Goal: Task Accomplishment & Management: Use online tool/utility

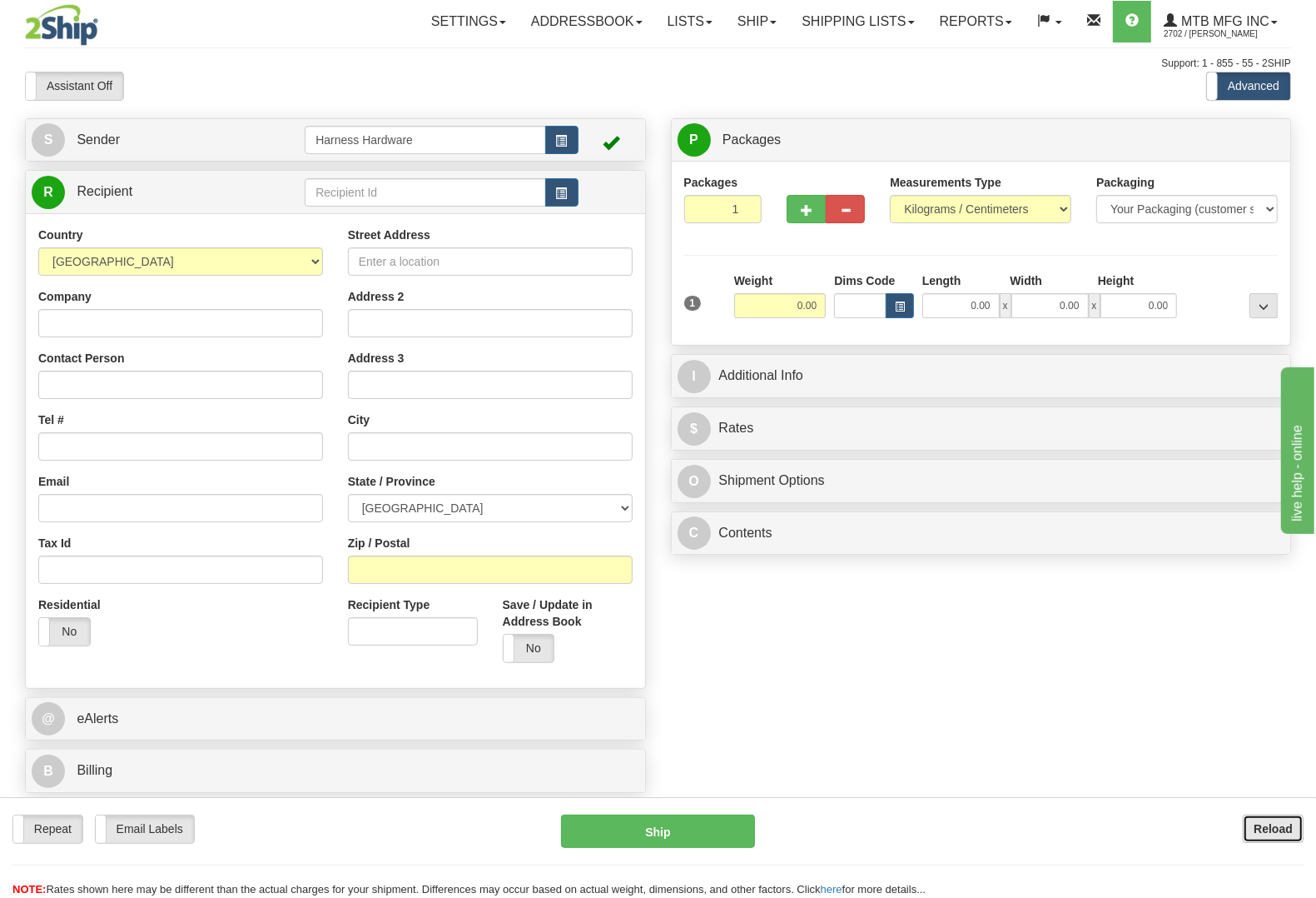
click at [1275, 821] on button "Reload" at bounding box center [1272, 828] width 61 height 28
click at [381, 193] on input "text" at bounding box center [424, 191] width 240 height 28
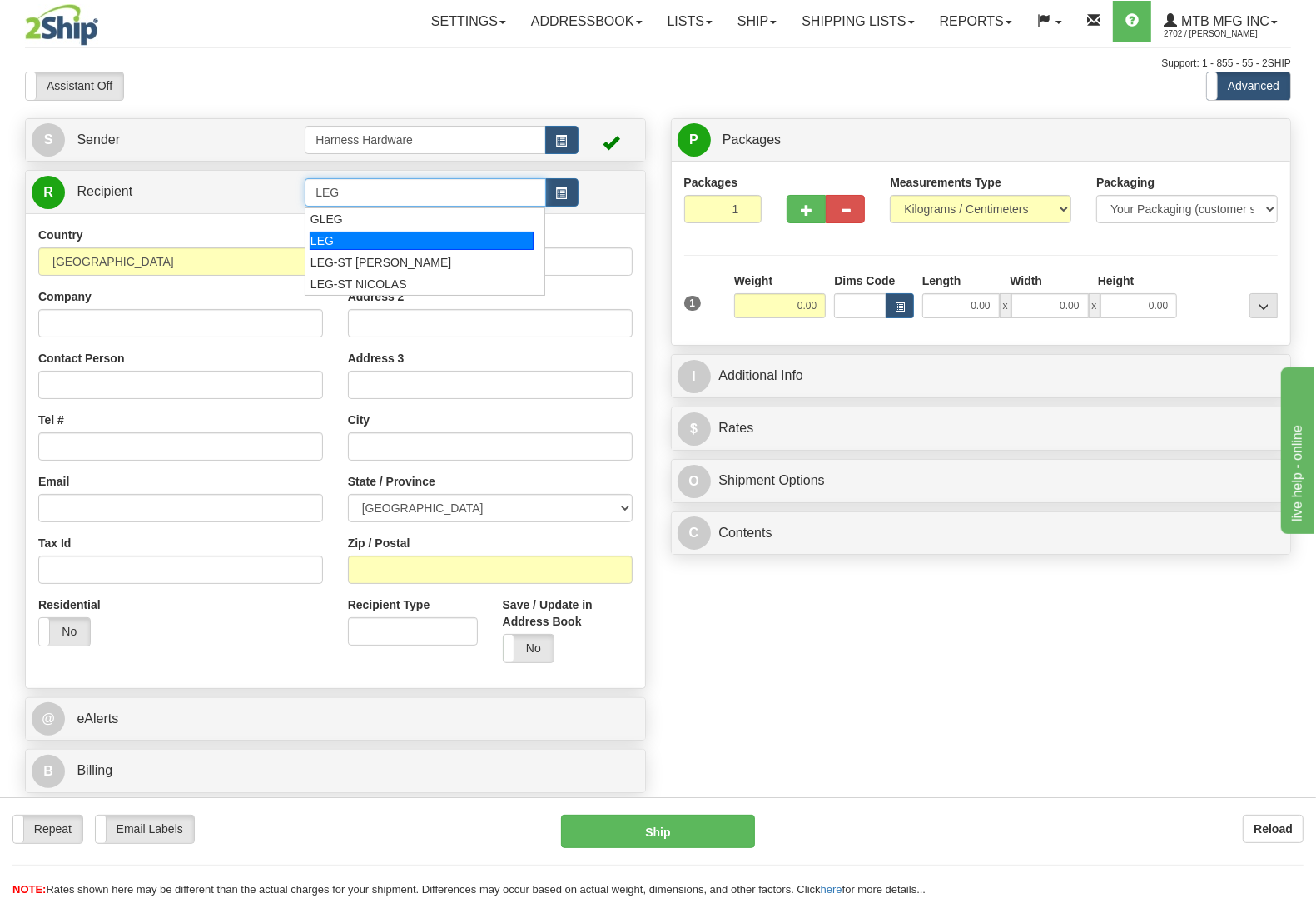
type input "LEG"
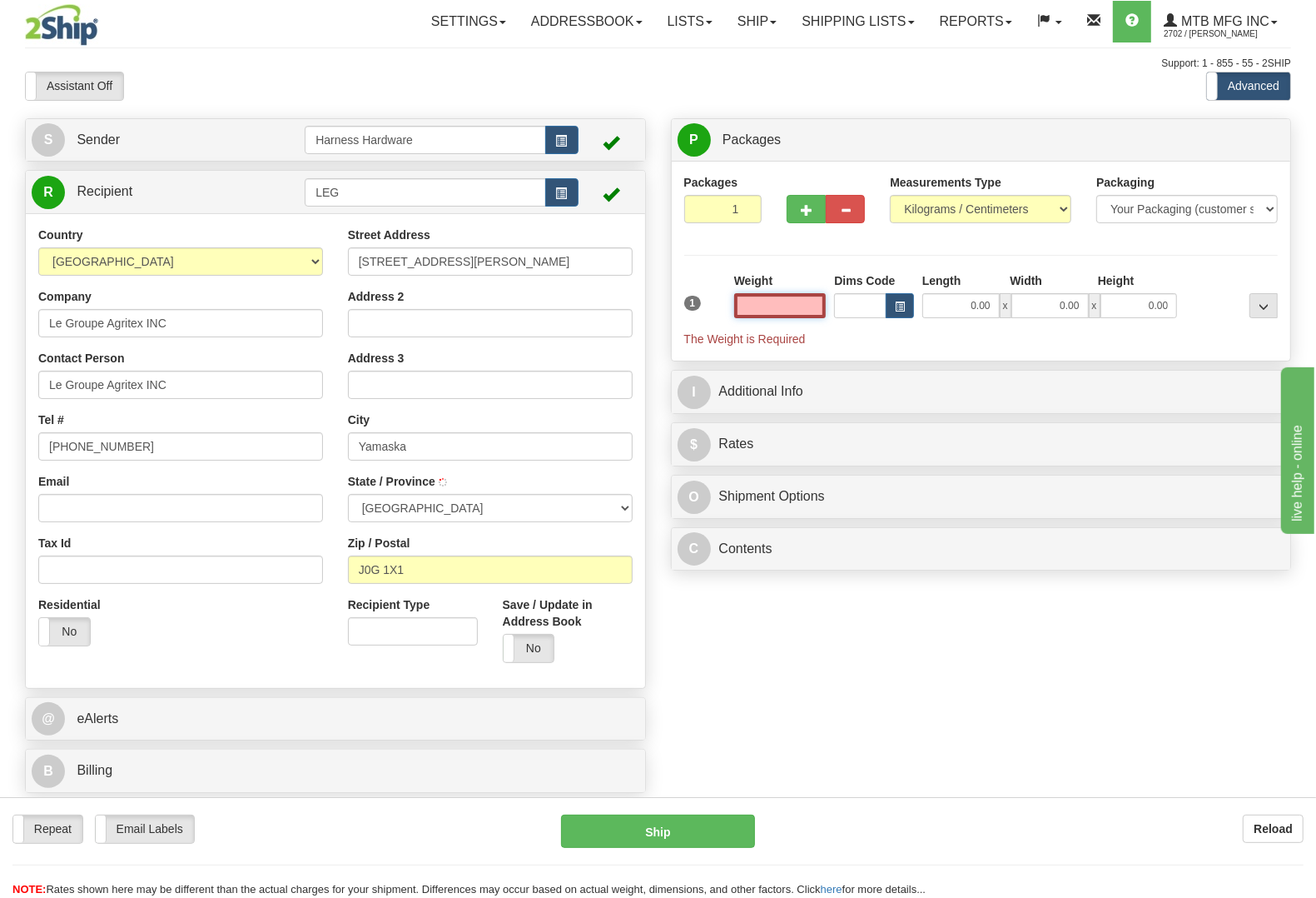
type input "SAINT-GERARD-MAJELLA"
type input "0.00"
click at [384, 198] on input "LEG" at bounding box center [424, 191] width 240 height 28
paste input "Saint-polycarpe"
type input "LEG-Saint-polycarpe"
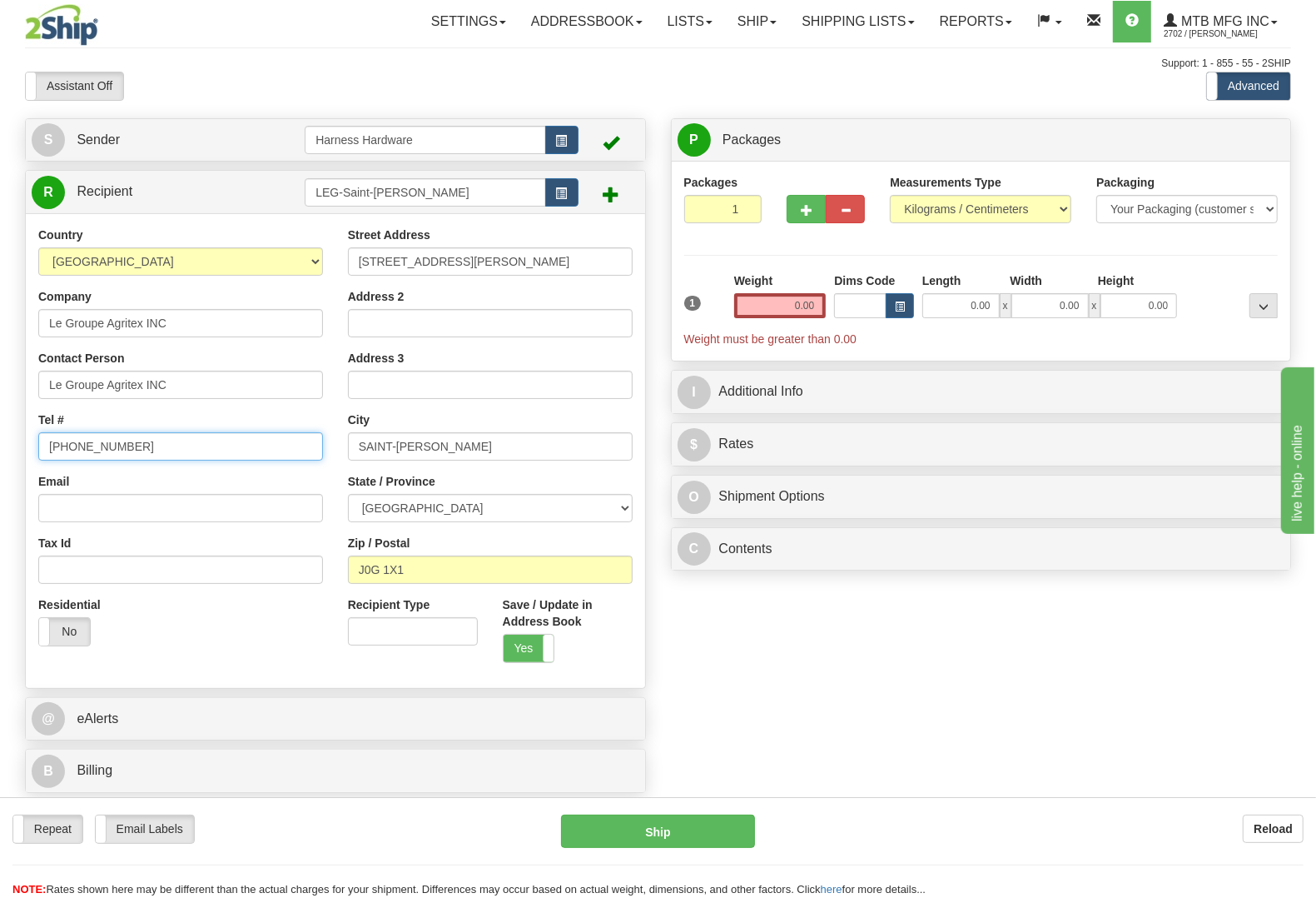
drag, startPoint x: 158, startPoint y: 452, endPoint x: 0, endPoint y: 437, distance: 158.7
click at [0, 437] on div "Toggle navigation Settings Shipping Preferences Fields Preferences New" at bounding box center [658, 449] width 1316 height 898
paste input "265-384"
type input "450-265-3844"
drag, startPoint x: 175, startPoint y: 385, endPoint x: 0, endPoint y: 389, distance: 175.0
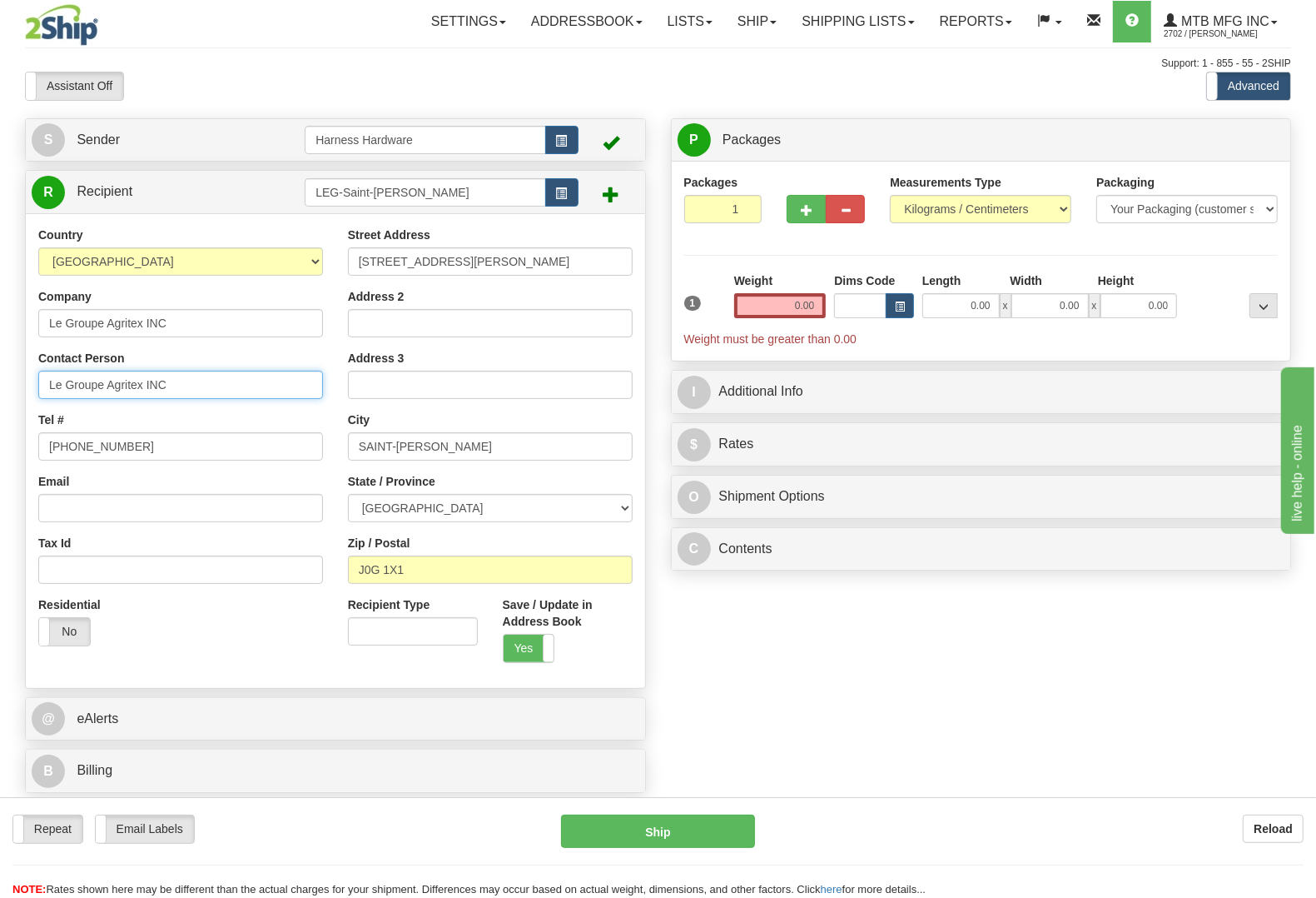
click at [0, 389] on div "Toggle navigation Settings Shipping Preferences Fields Preferences New" at bounding box center [658, 449] width 1316 height 898
drag, startPoint x: 526, startPoint y: 260, endPoint x: 207, endPoint y: 239, distance: 319.7
click at [207, 239] on div "Country AFGHANISTAN ALAND ISLANDS ALBANIA ALGERIA AMERICAN SAMOA ANDORRA ANGOLA…" at bounding box center [335, 451] width 619 height 448
paste input "1700 rue Ste-Catherine"
type input "1700 rue Ste-Catherine"
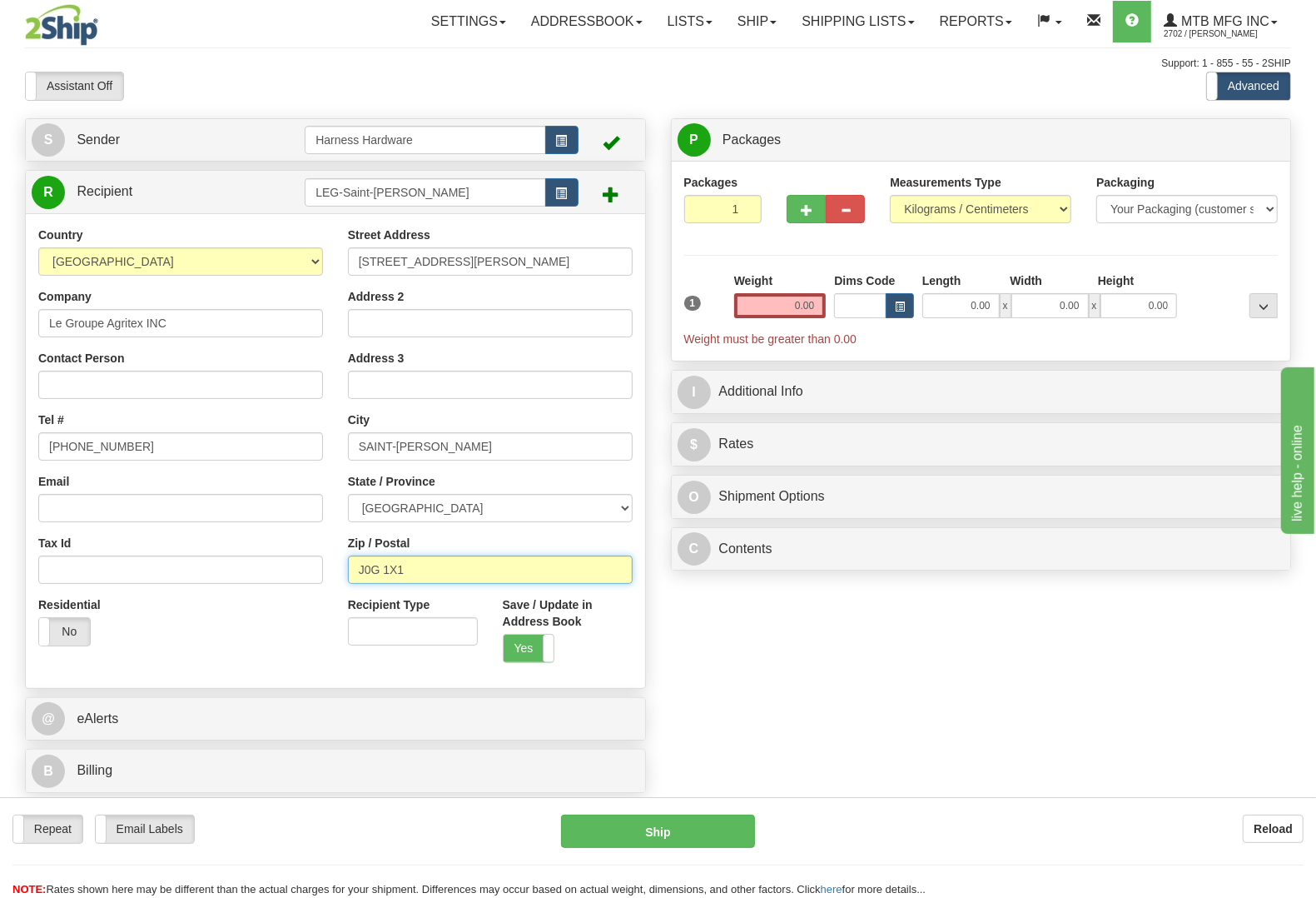
drag, startPoint x: 427, startPoint y: 580, endPoint x: 218, endPoint y: 554, distance: 210.6
click at [229, 563] on div "Country AFGHANISTAN ALAND ISLANDS ALBANIA ALGERIA AMERICAN SAMOA ANDORRA ANGOLA…" at bounding box center [335, 451] width 619 height 448
paste input "P 1X0"
type input "J0P 1X0"
type input "SAINT-POLYCARPE"
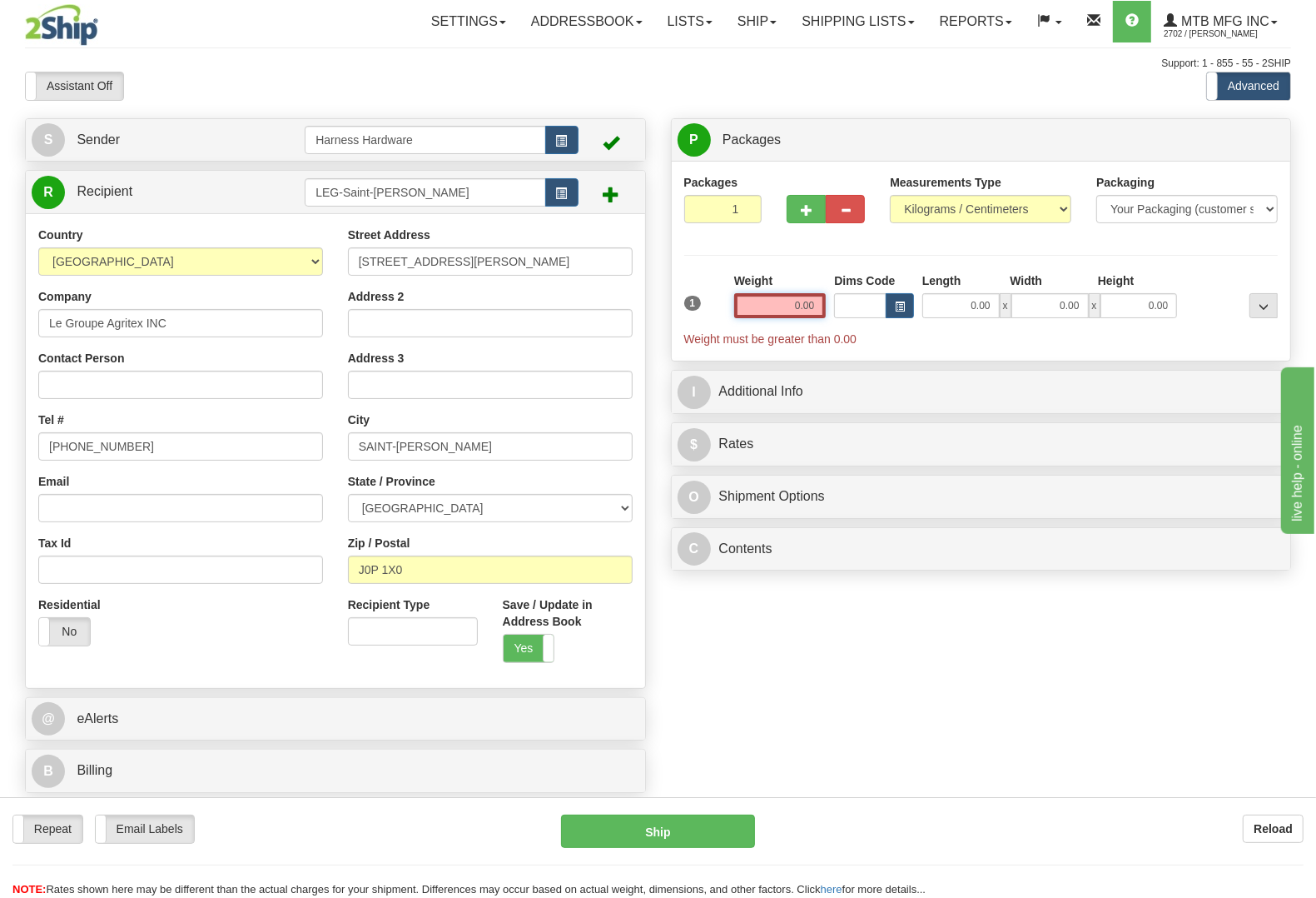
click at [784, 309] on input "0.00" at bounding box center [781, 306] width 93 height 25
type input "9.50"
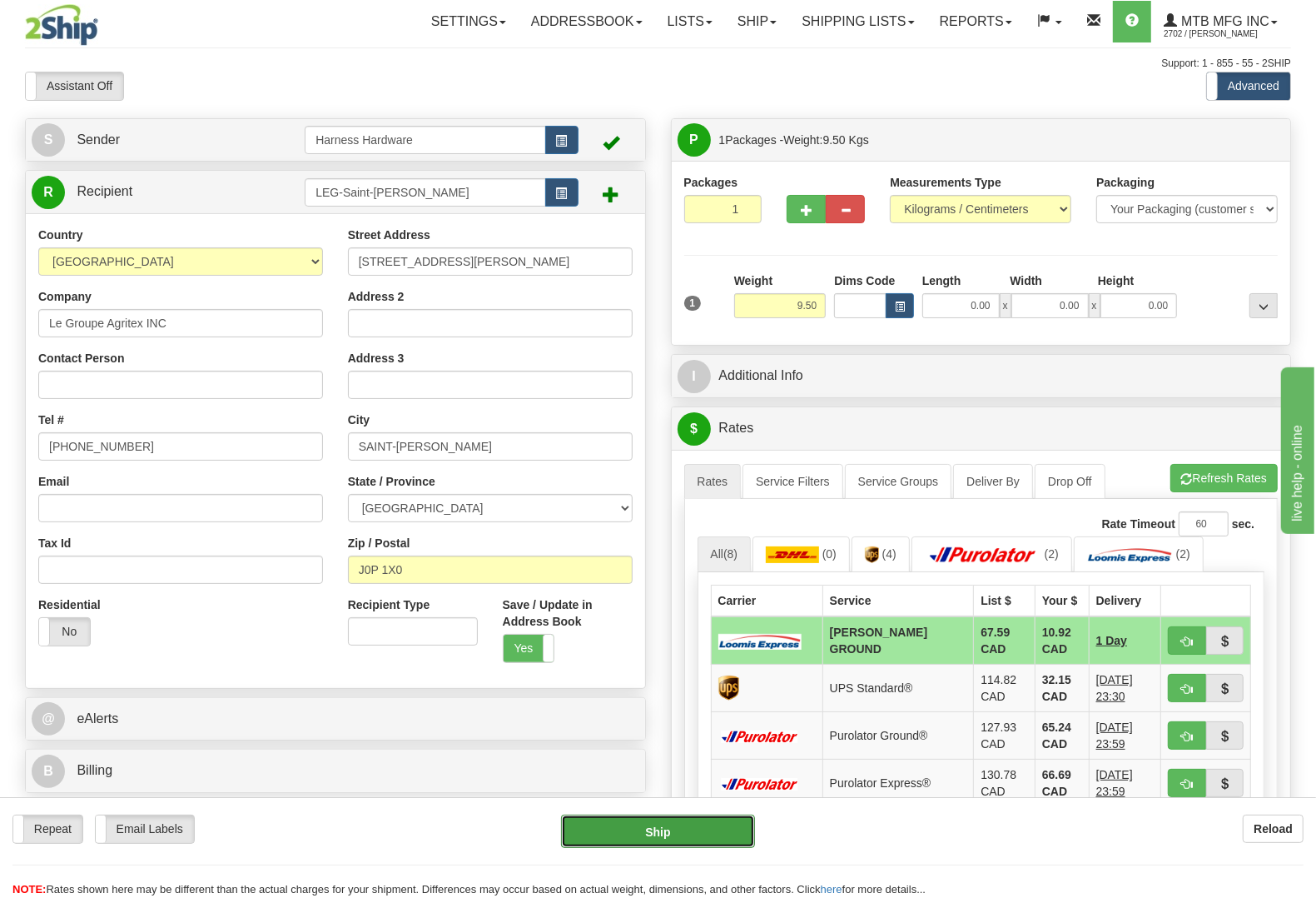
click at [685, 816] on button "Ship" at bounding box center [658, 831] width 194 height 34
type input "DD"
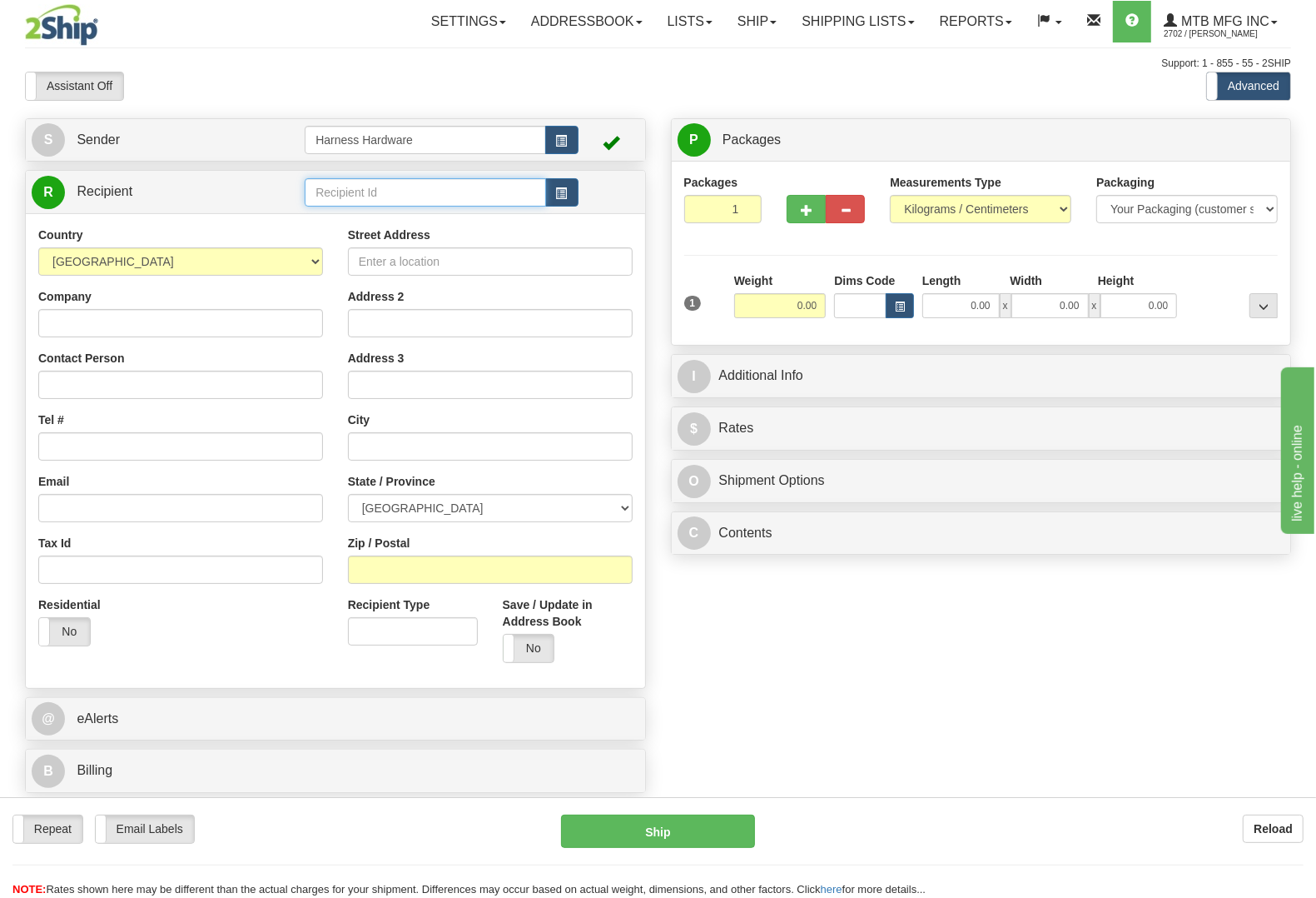
click at [390, 198] on input "text" at bounding box center [424, 191] width 240 height 28
type input "agi"
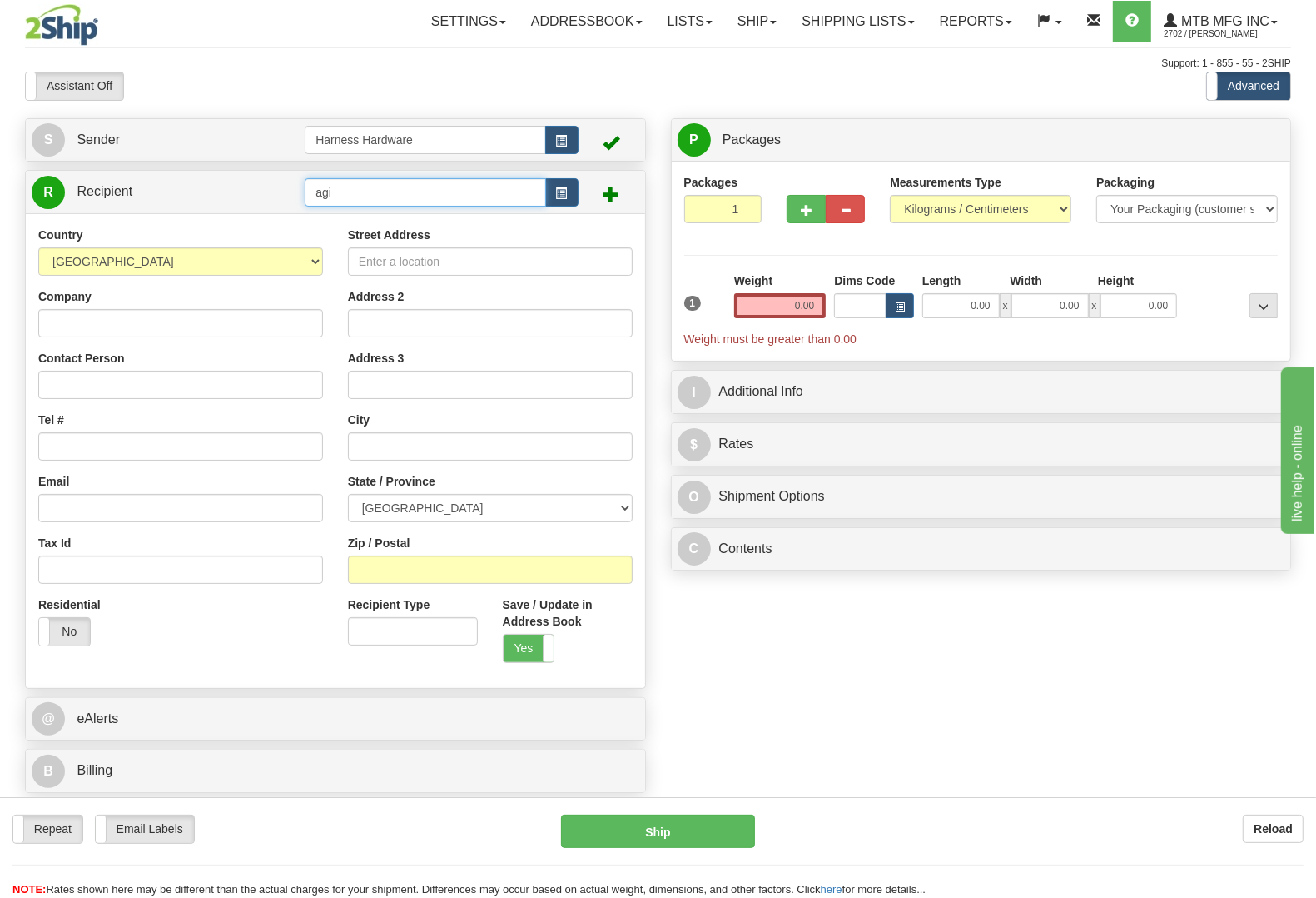
click at [390, 198] on input "agi" at bounding box center [424, 191] width 240 height 28
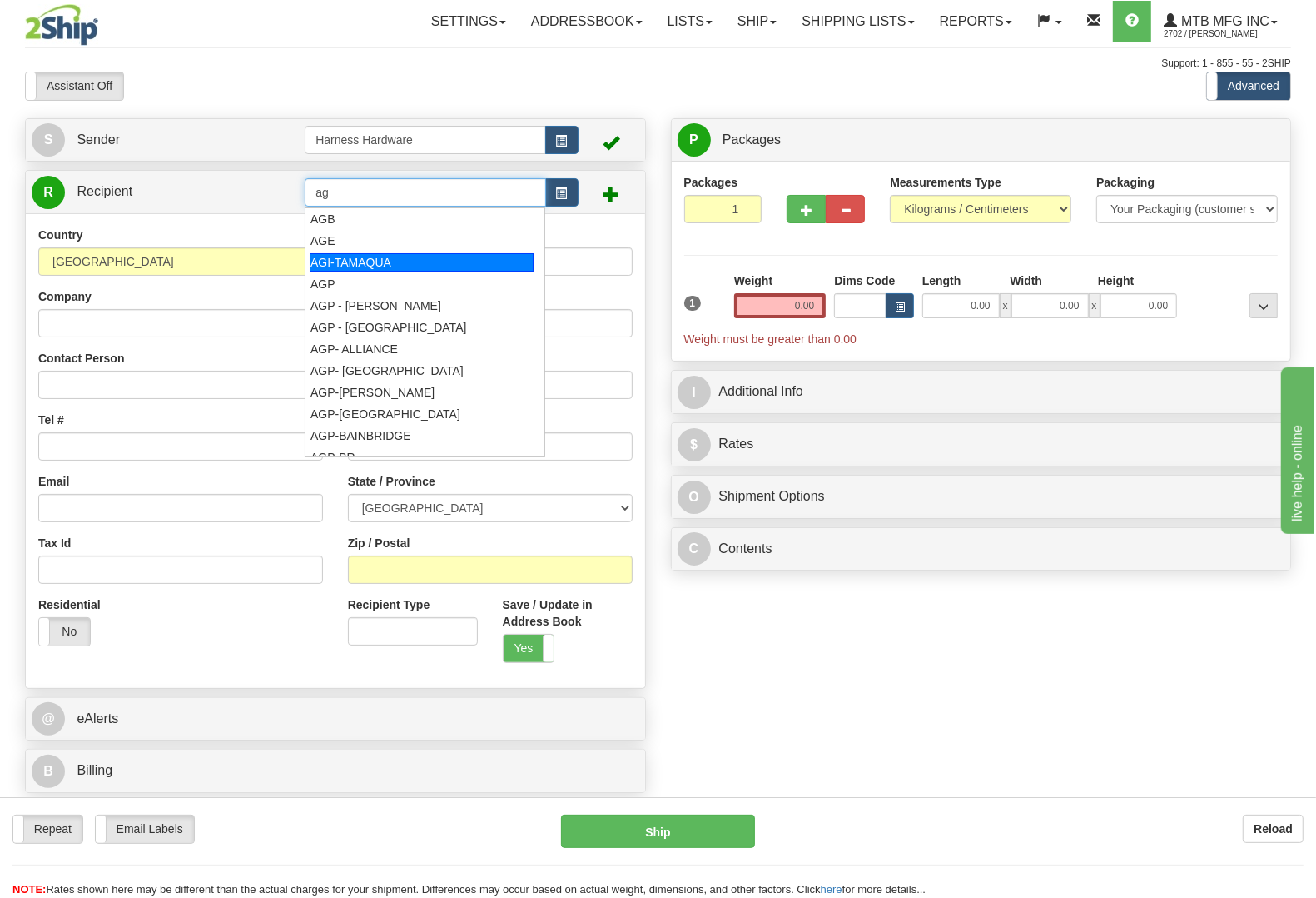
click at [394, 256] on div "AGI-TAMAQUA" at bounding box center [421, 262] width 224 height 18
type input "AGI-TAMAQUA"
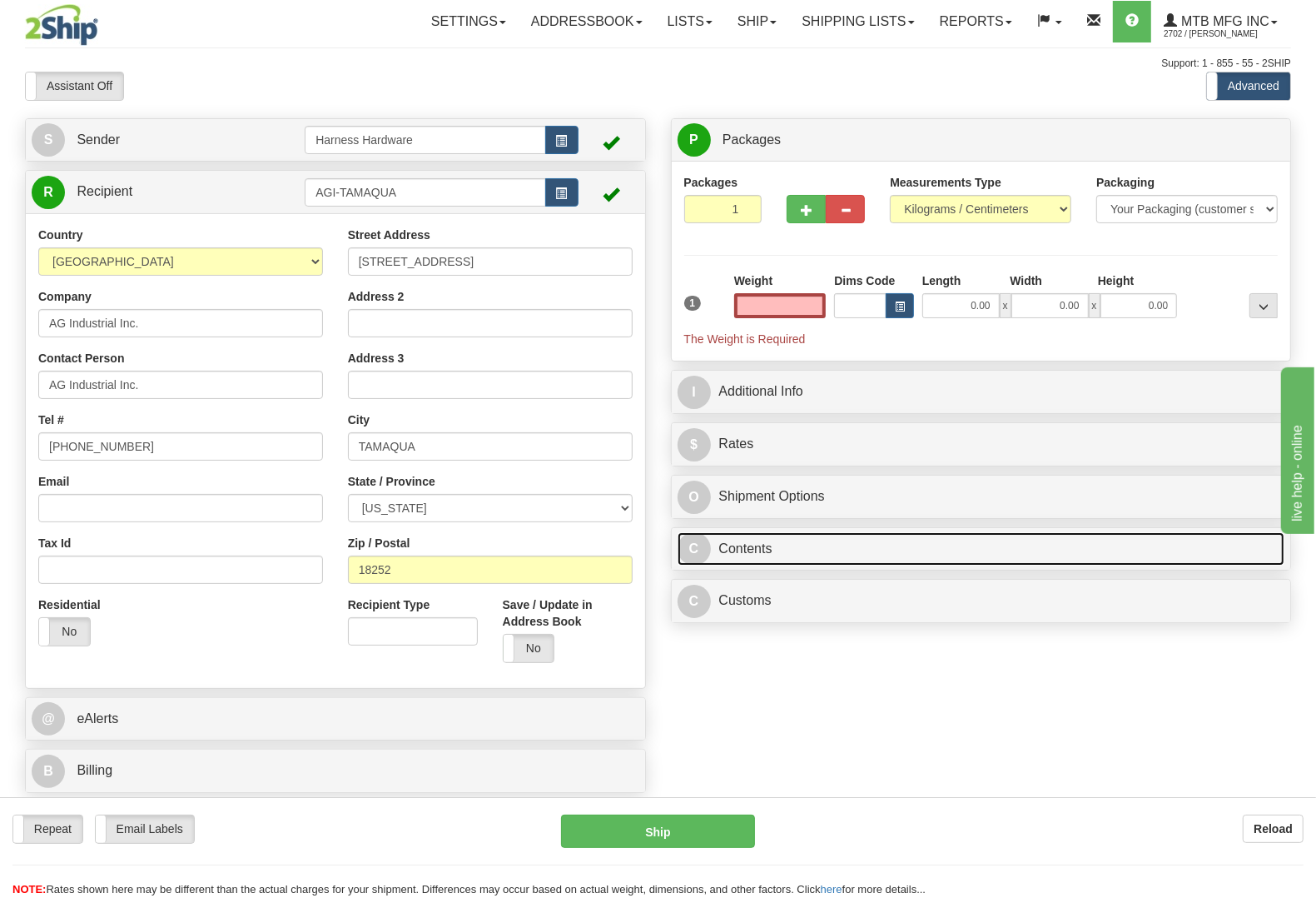
type input "0.00"
click at [763, 555] on link "C Contents" at bounding box center [981, 550] width 608 height 34
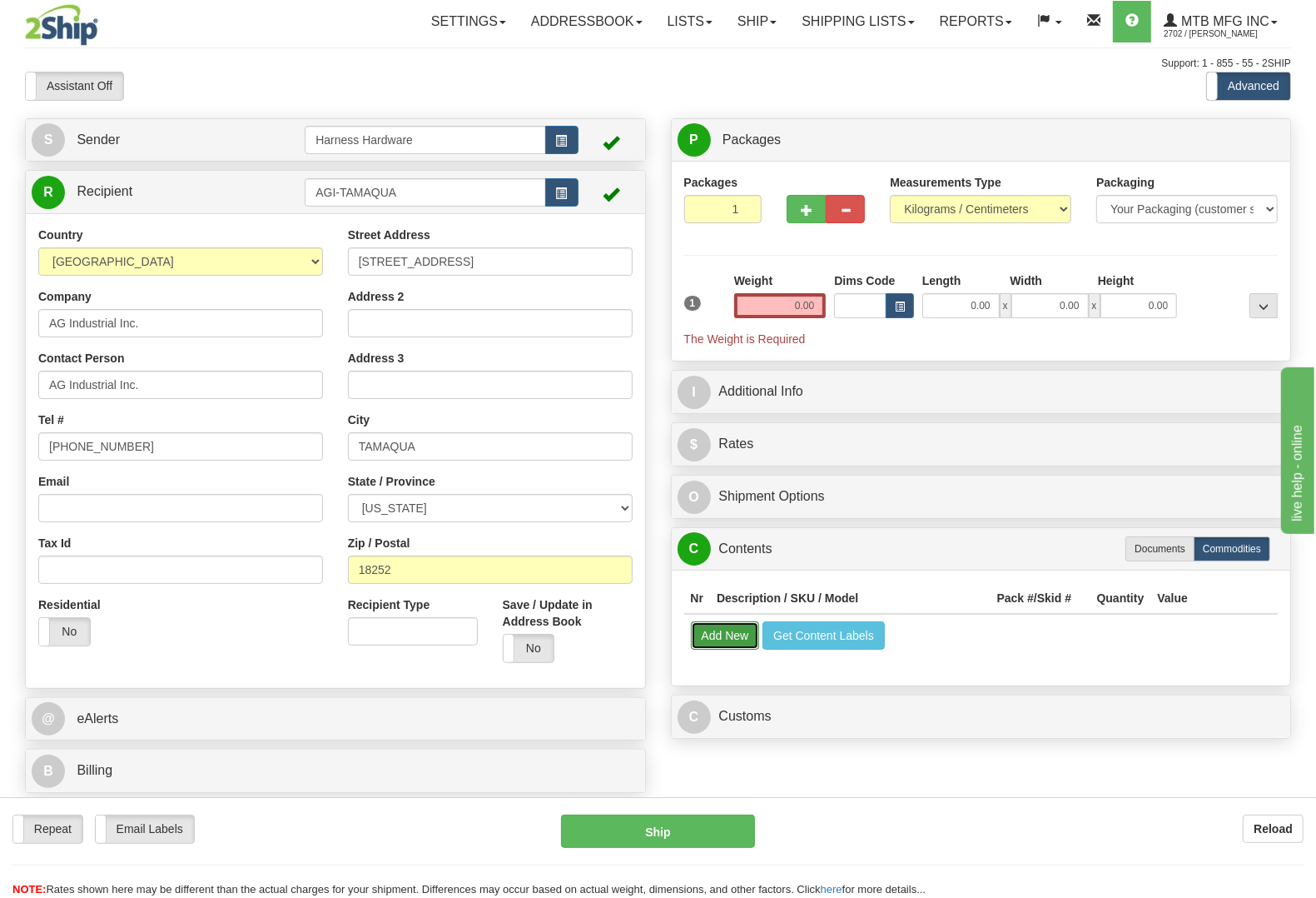
click at [728, 635] on button "Add New" at bounding box center [726, 635] width 69 height 28
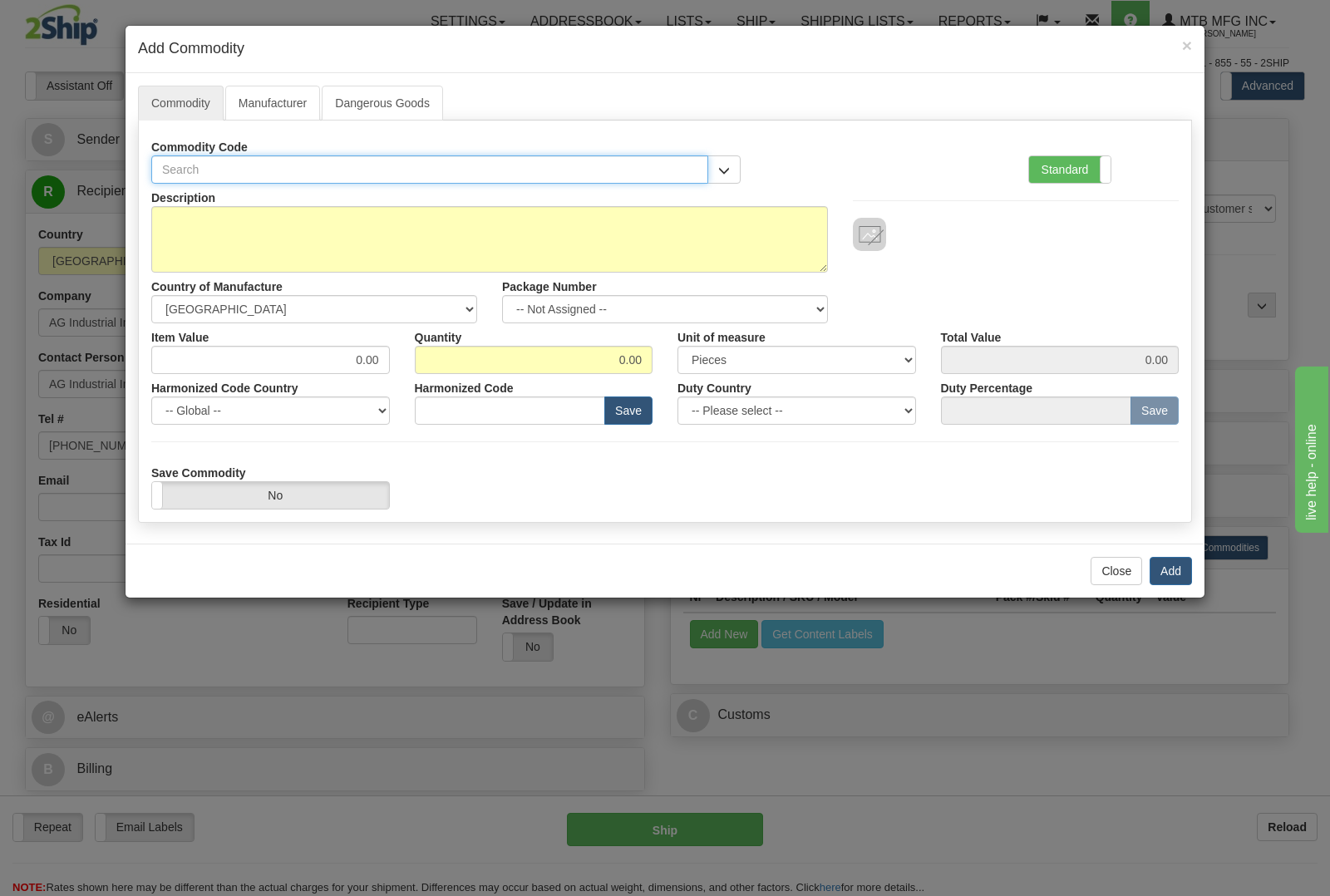
click at [349, 162] on input "text" at bounding box center [429, 169] width 557 height 28
type input "4"
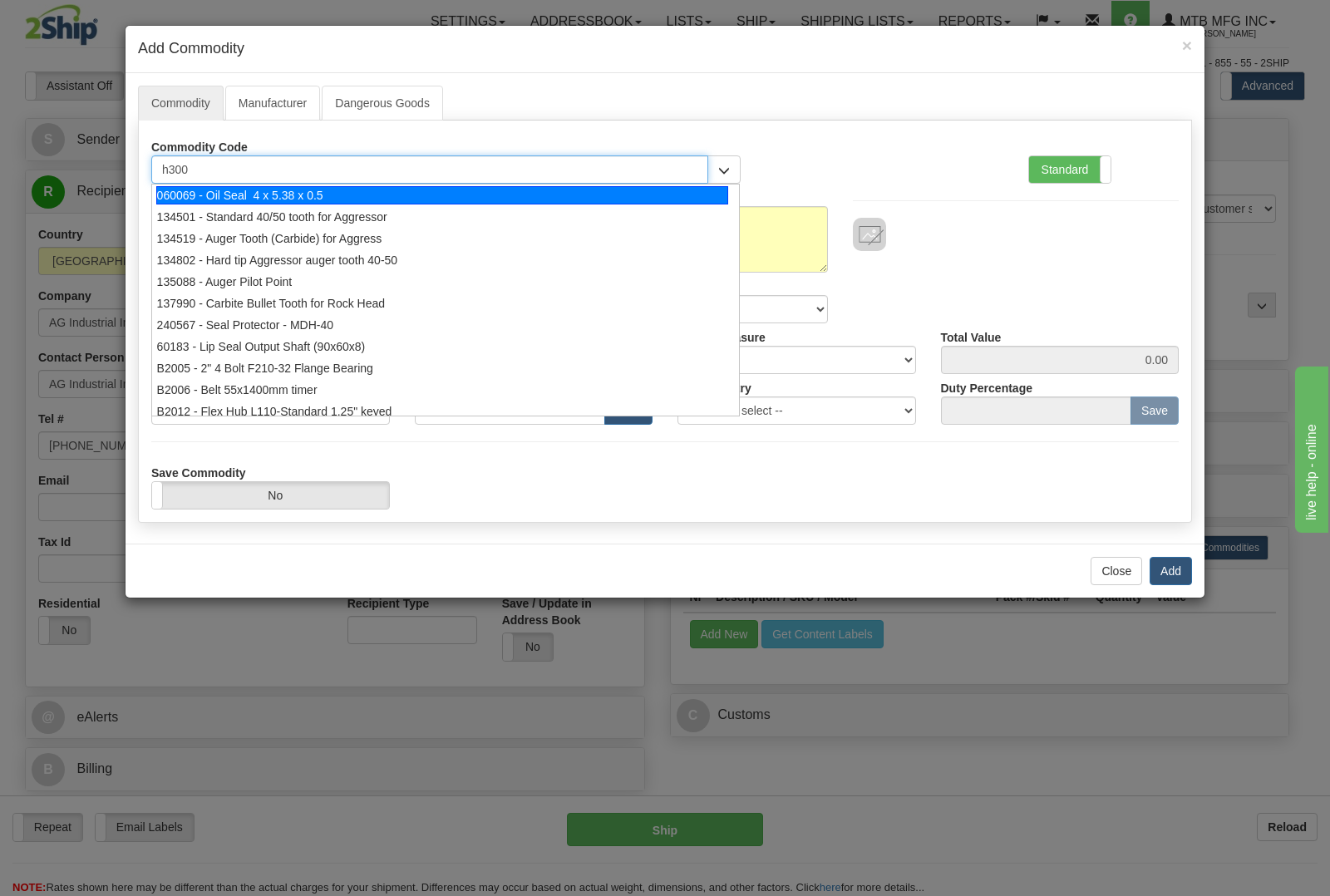
type input "h3000"
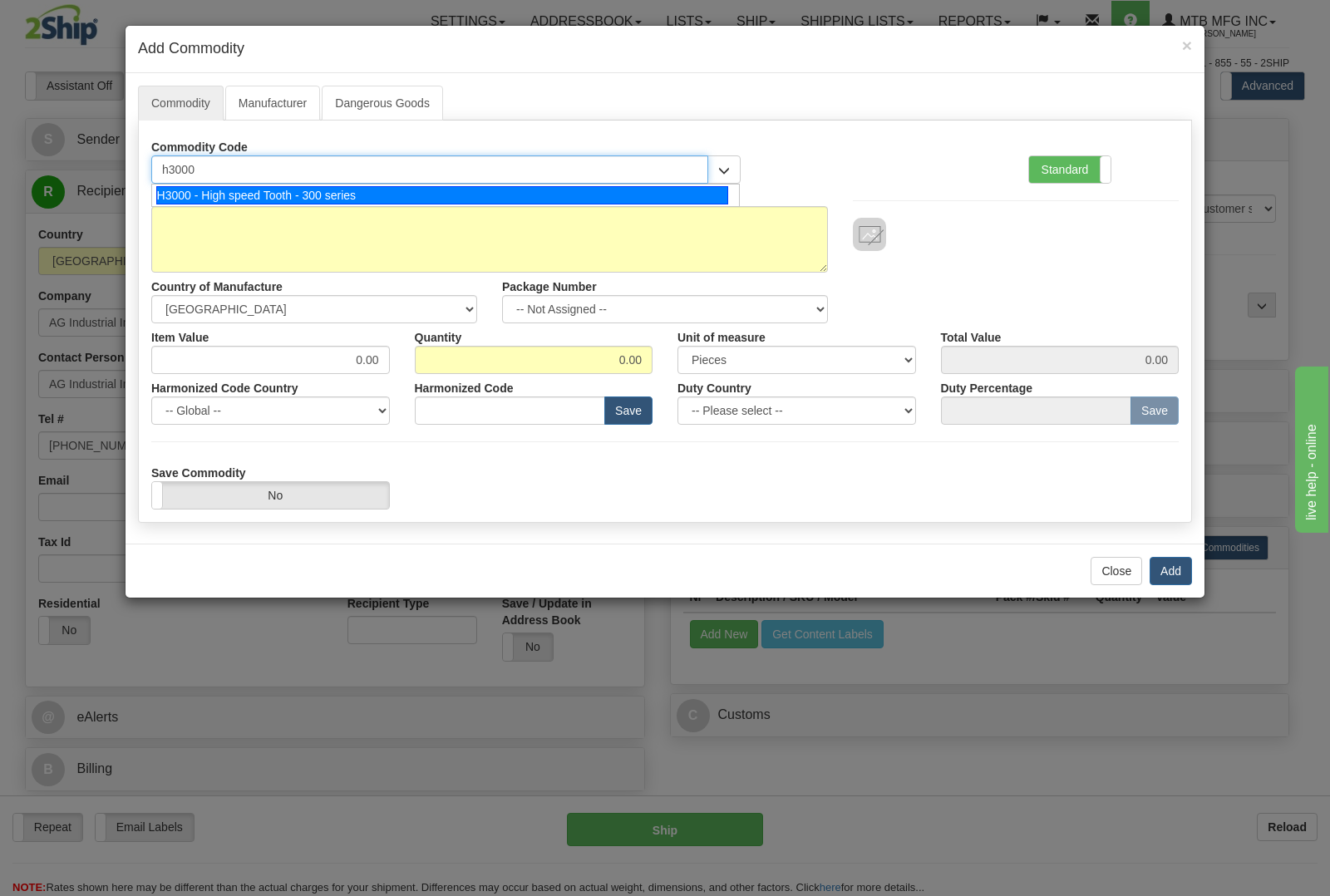
click at [391, 189] on div "H3000 - High speed Tooth - 300 series" at bounding box center [443, 195] width 572 height 18
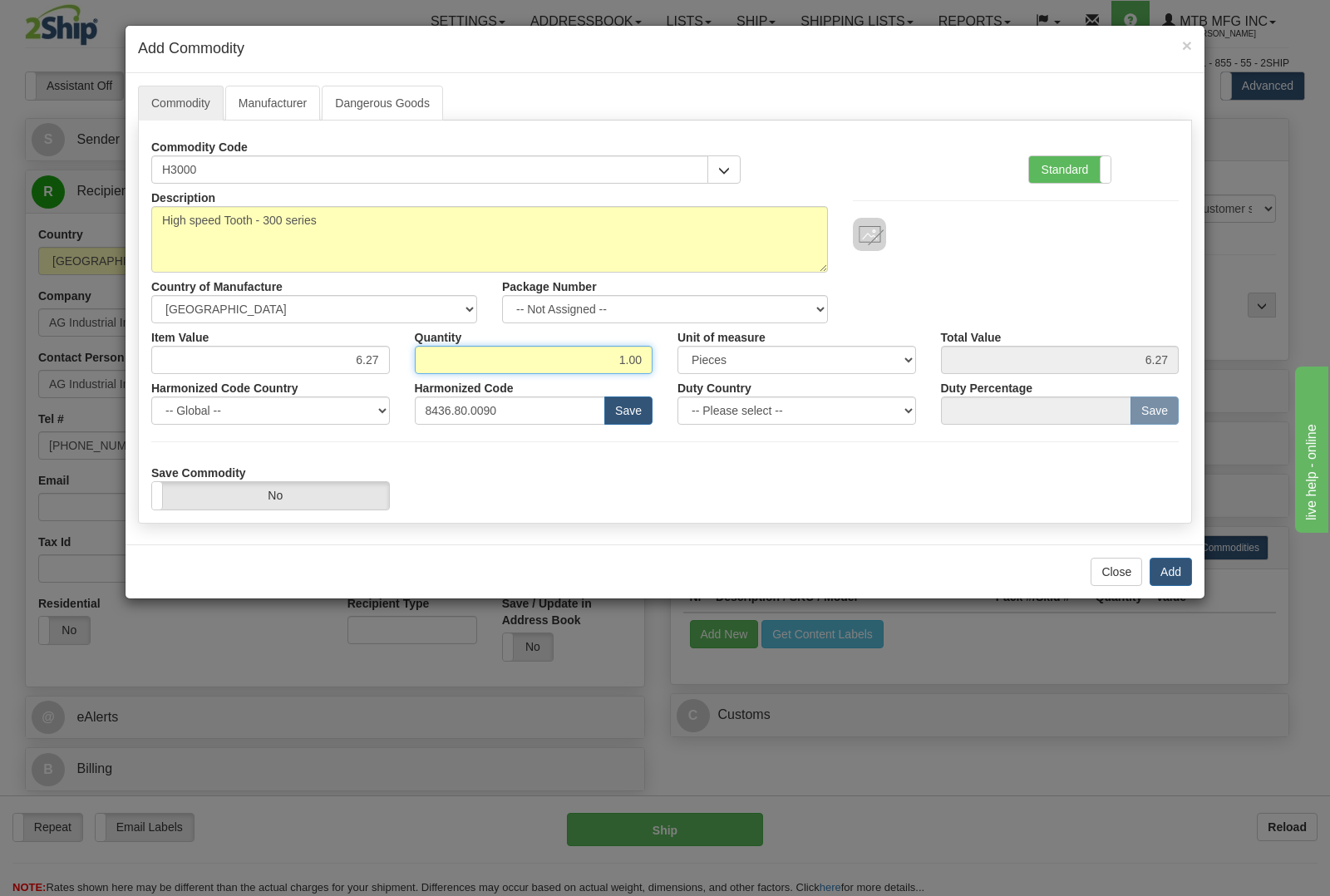
drag, startPoint x: 616, startPoint y: 354, endPoint x: 750, endPoint y: 372, distance: 135.2
click at [750, 372] on div "Item Value 6.27 Quantity 1.00 Unit of measure 3 Thousand Square Inches Adjustme…" at bounding box center [665, 348] width 1052 height 51
type input "24"
type input "150.48"
click at [1158, 567] on button "Add" at bounding box center [1170, 571] width 43 height 28
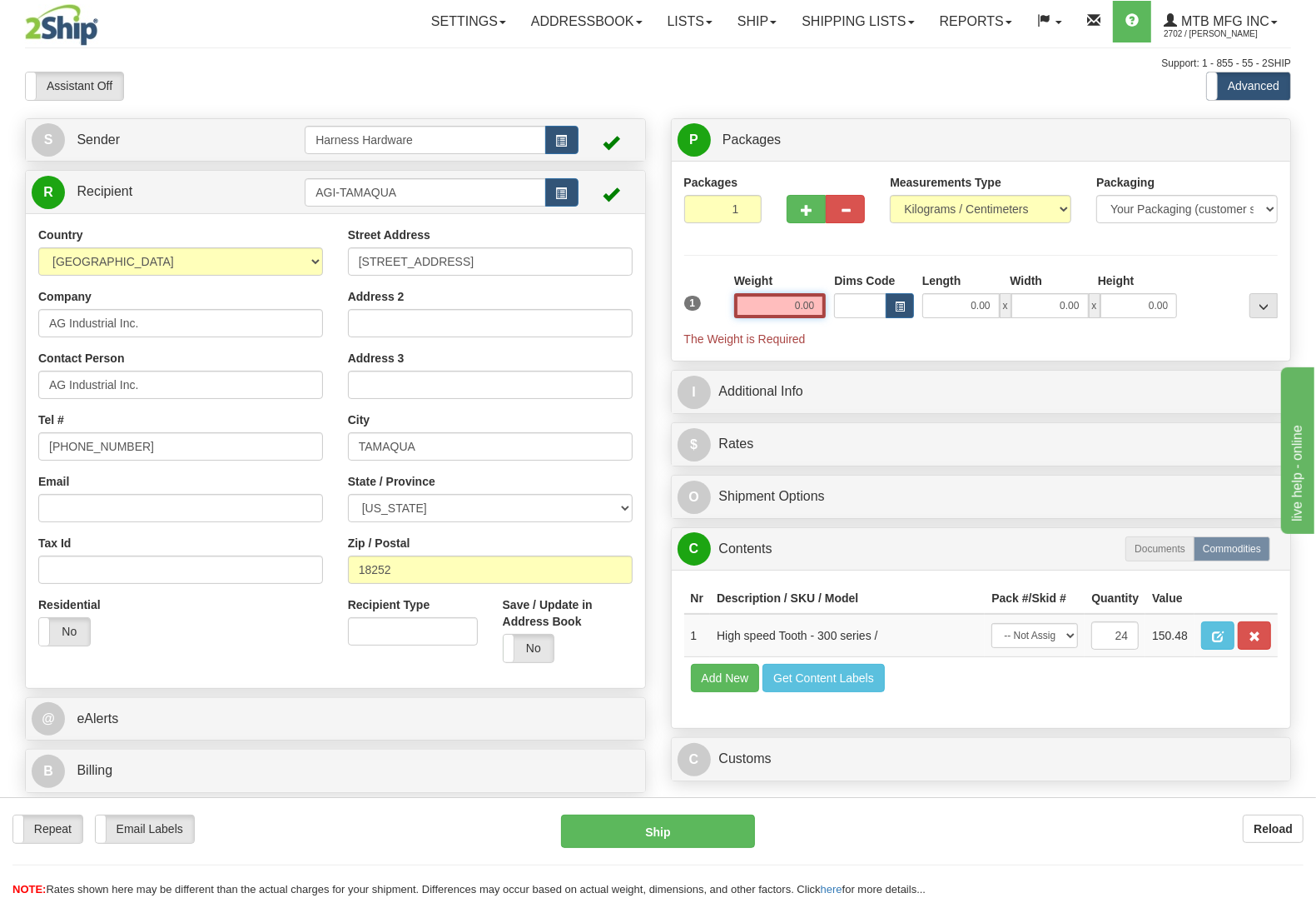
click at [776, 298] on input "0.00" at bounding box center [781, 306] width 93 height 25
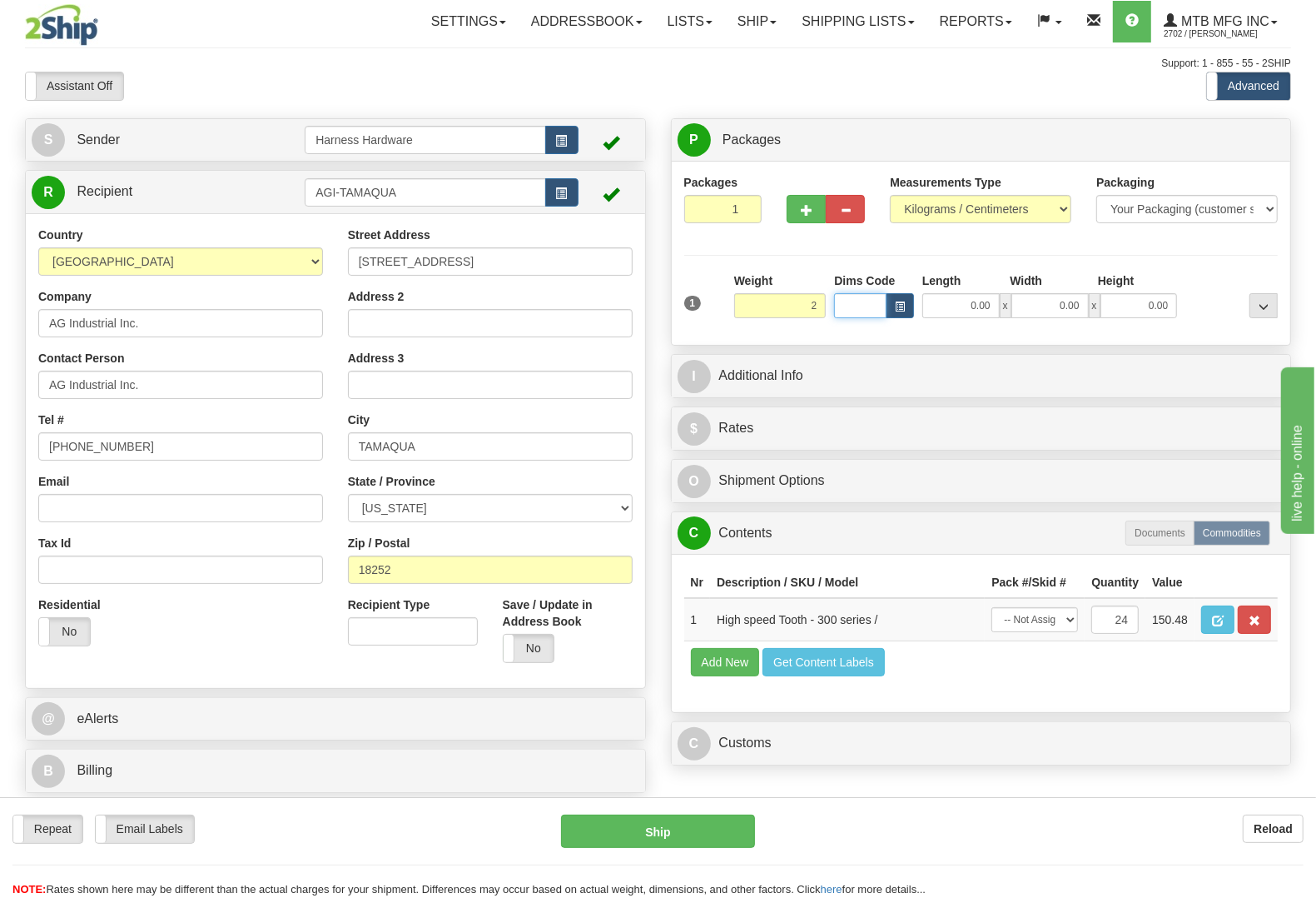
type input "2.00"
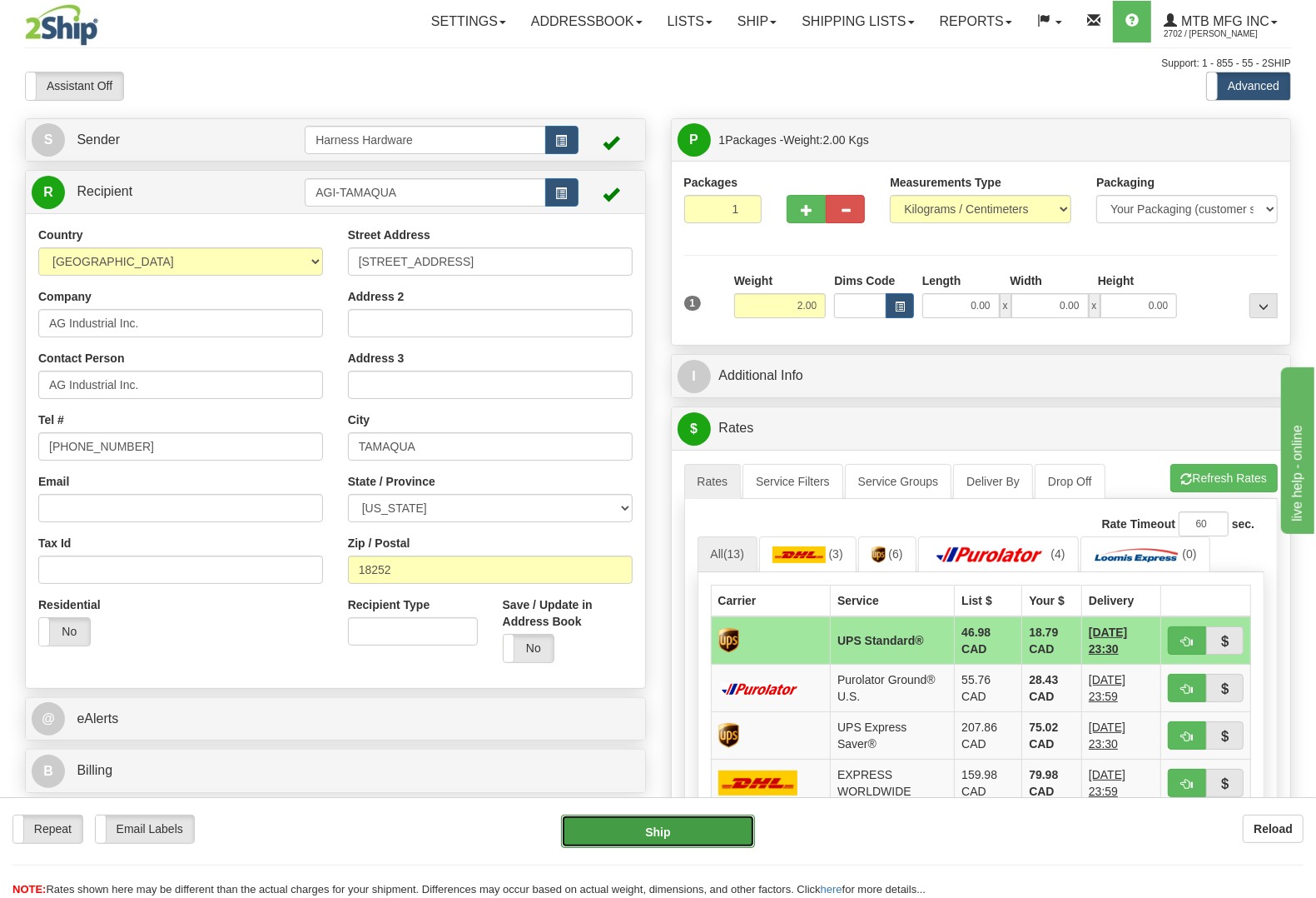
click at [675, 823] on button "Ship" at bounding box center [658, 831] width 194 height 34
type input "11"
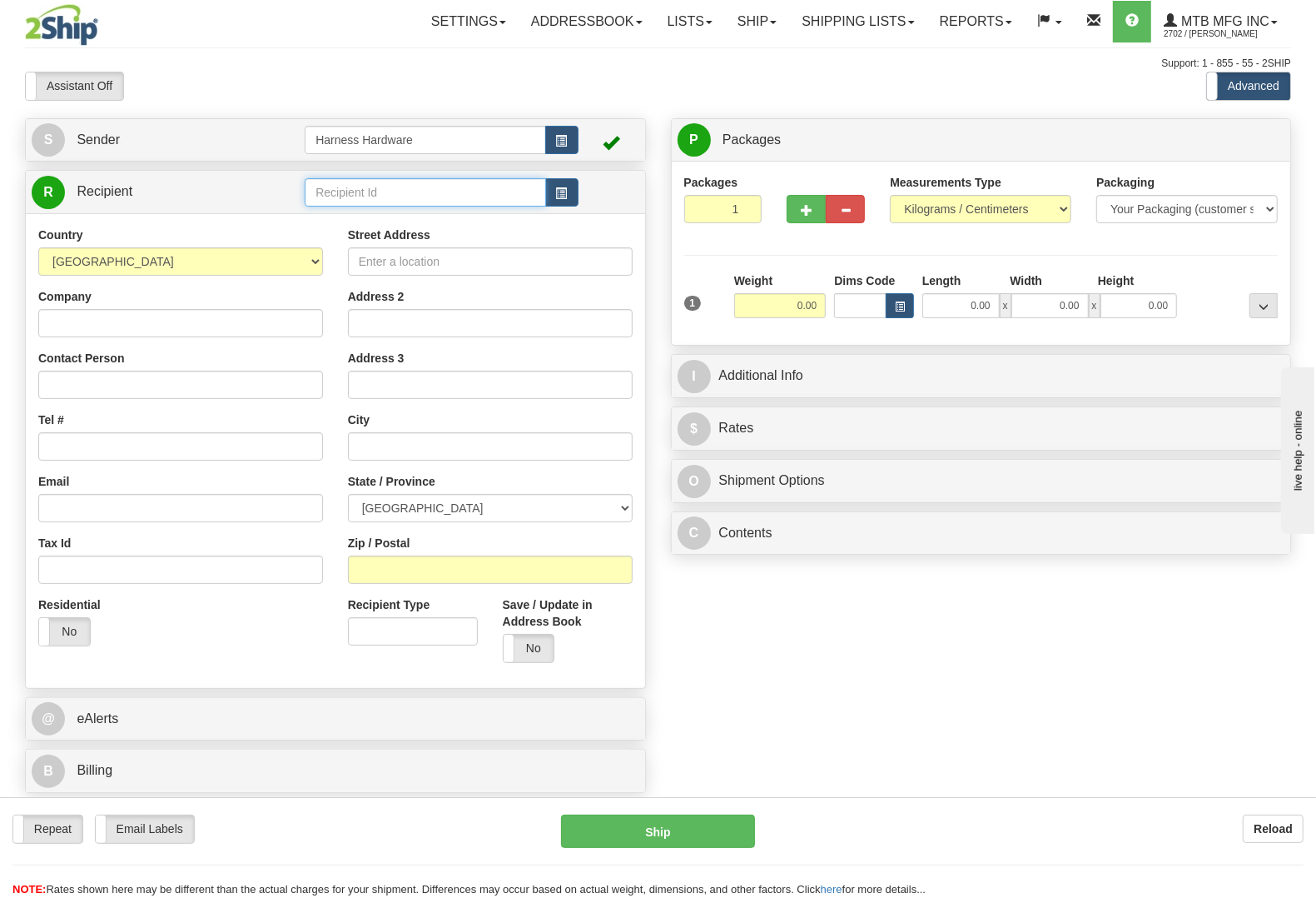
click at [360, 193] on input "text" at bounding box center [424, 191] width 240 height 28
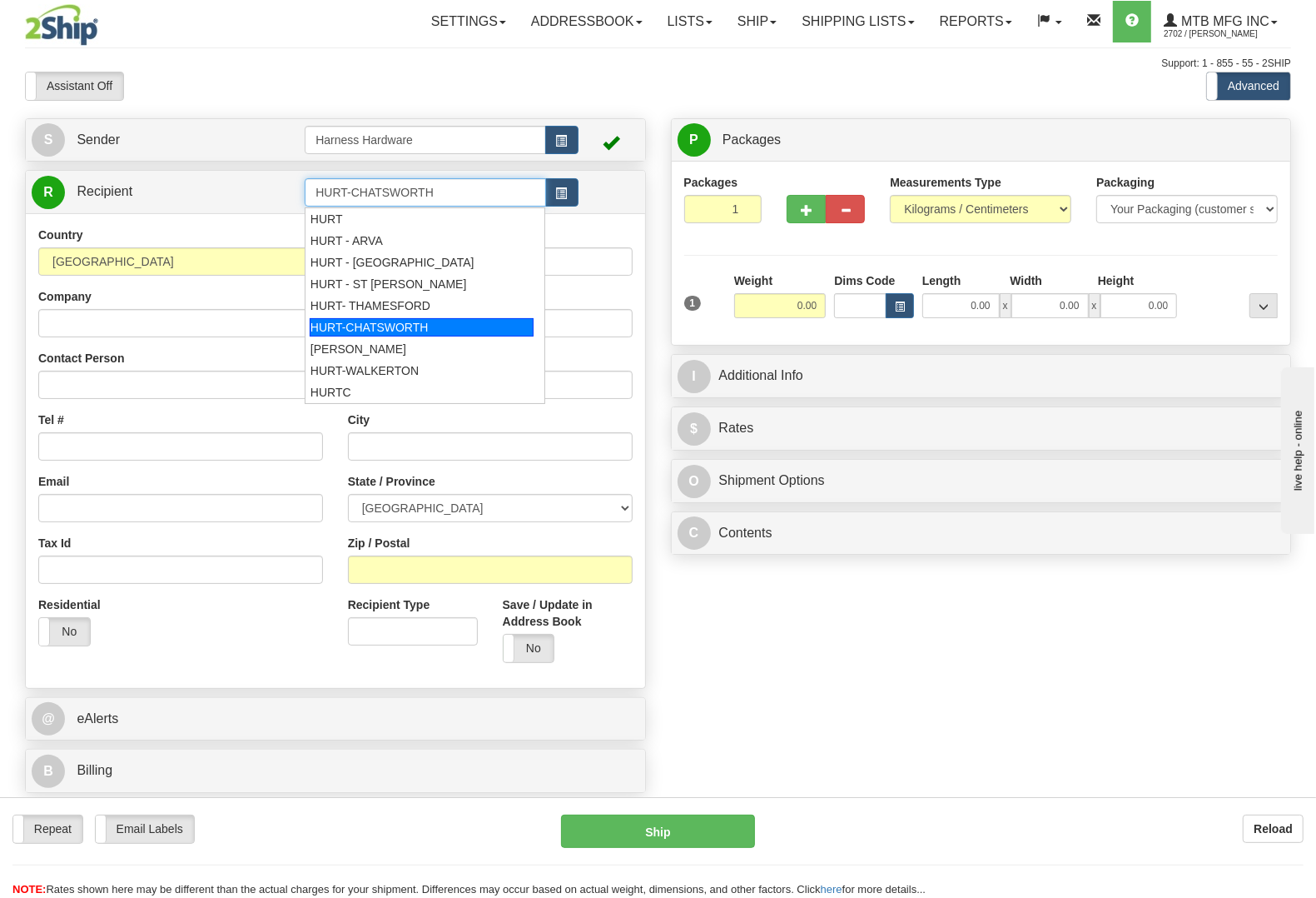
type input "HURT-CHATSWORTH"
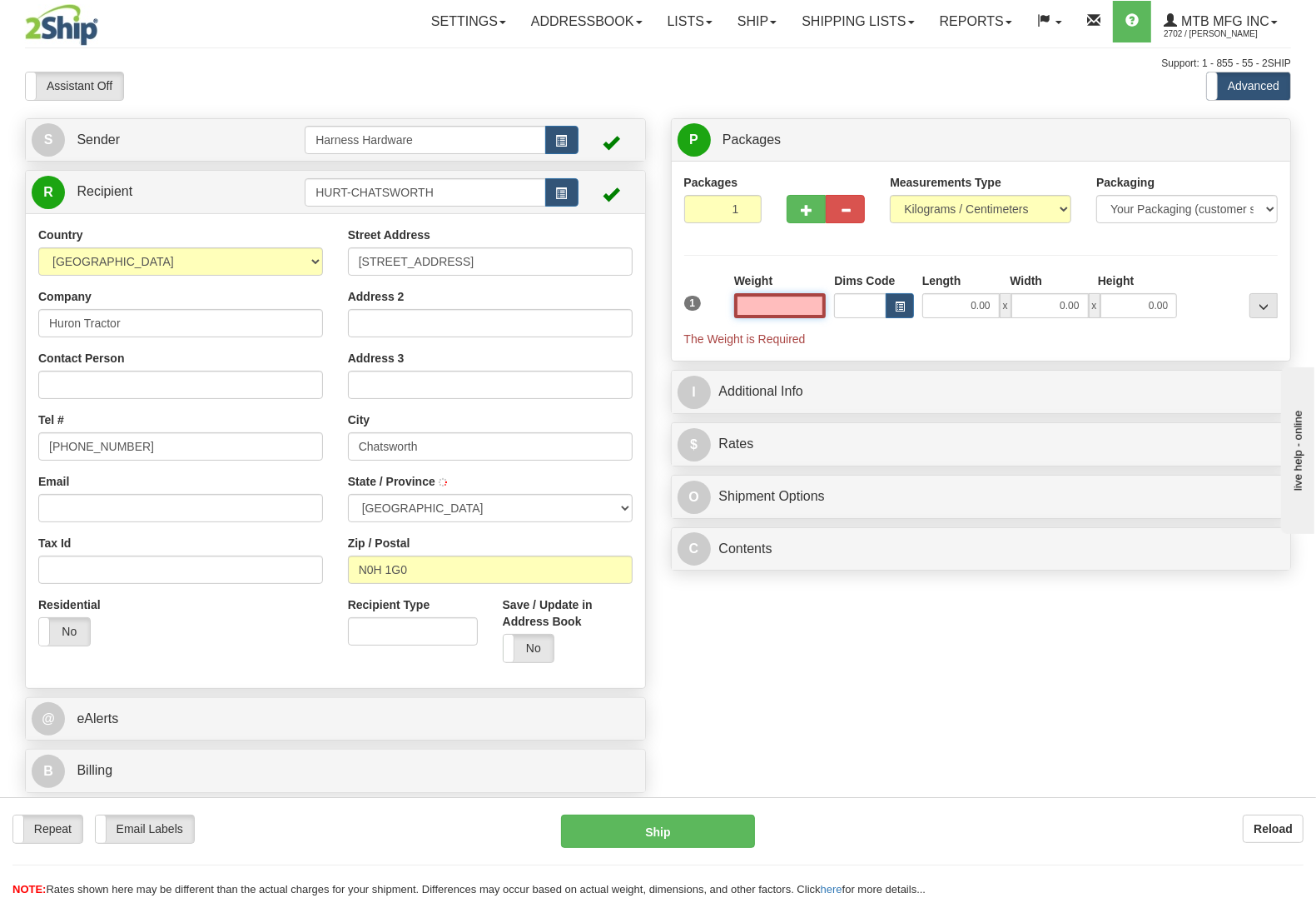
type input "CHATSWORTH"
type input "2.50"
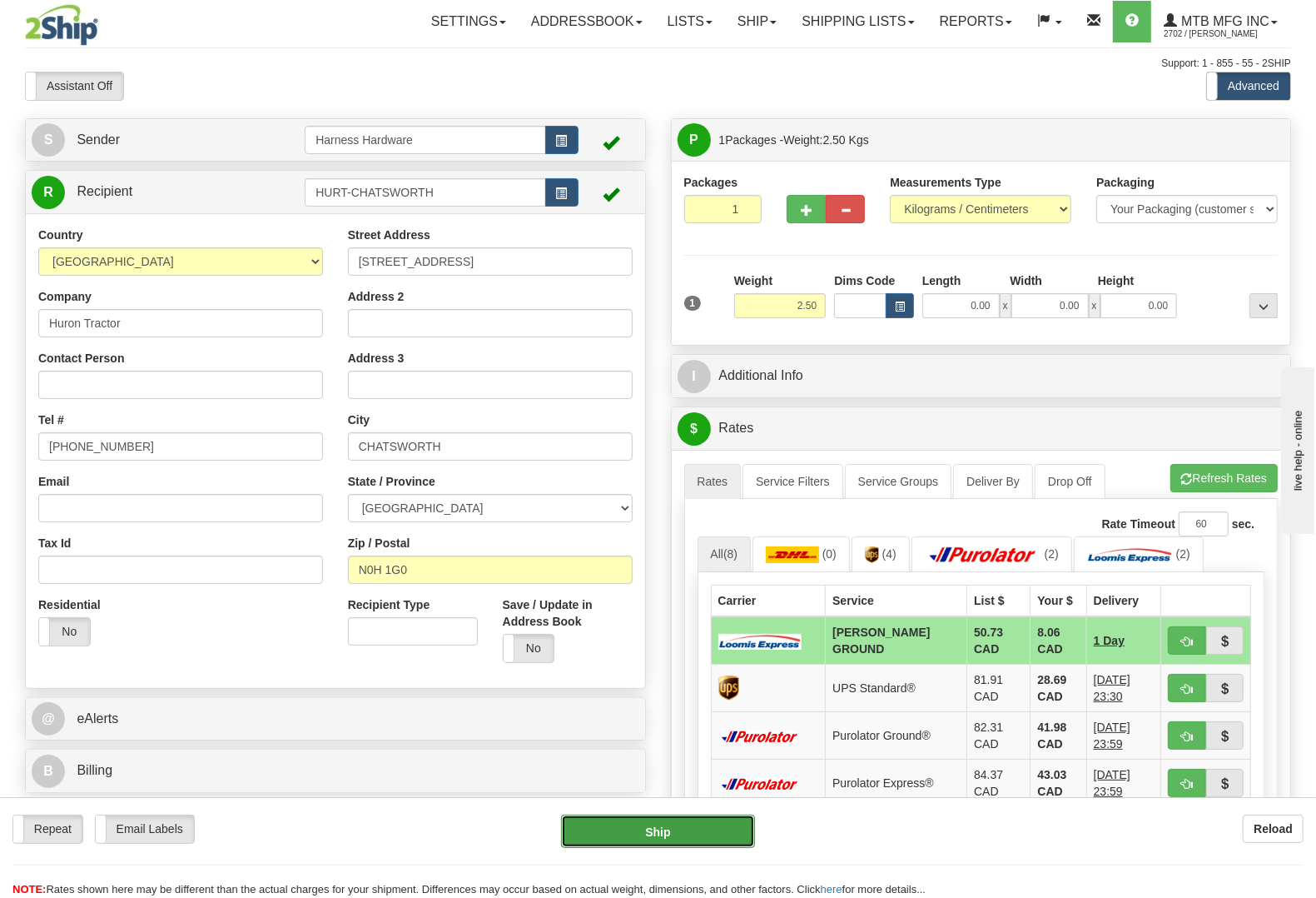
click at [656, 821] on button "Ship" at bounding box center [658, 831] width 194 height 34
type input "DD"
